Goal: Task Accomplishment & Management: Manage account settings

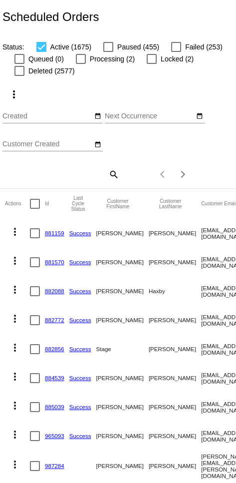
click at [108, 177] on mat-icon "search" at bounding box center [113, 173] width 12 height 15
click at [70, 173] on input "Search" at bounding box center [60, 173] width 117 height 8
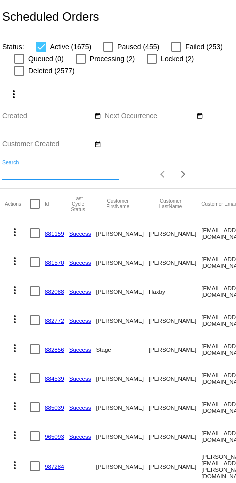
click at [48, 171] on input "Search" at bounding box center [60, 173] width 117 height 8
paste input "gaildux@gmail.com"
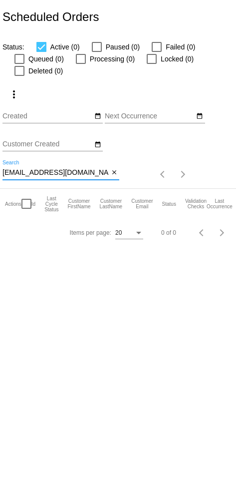
click at [8, 175] on input "gaildux@gmail.com" at bounding box center [55, 173] width 106 height 8
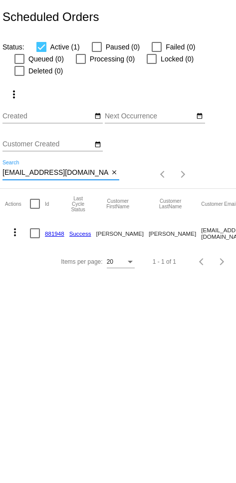
type input "gaildux@gmail.com"
click at [9, 238] on mat-icon "more_vert" at bounding box center [15, 232] width 12 height 12
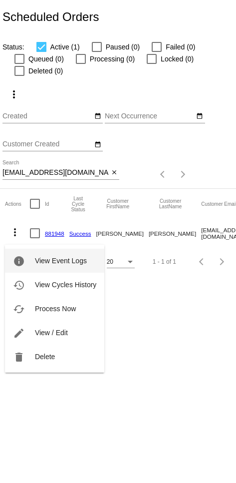
click at [65, 335] on span "View / Edit" at bounding box center [51, 332] width 33 height 8
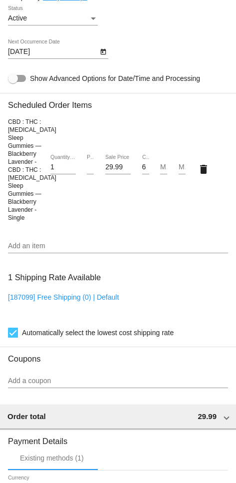
scroll to position [737, 0]
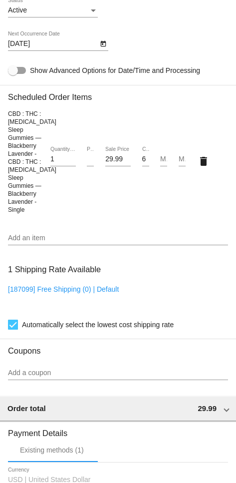
click at [107, 242] on input "Add an item" at bounding box center [118, 238] width 220 height 8
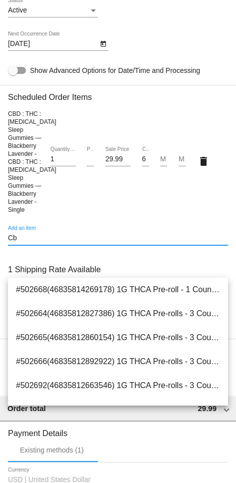
type input "Cbd"
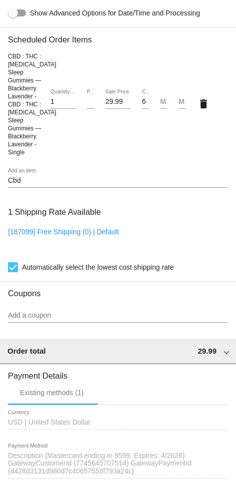
scroll to position [895, 0]
